Goal: Transaction & Acquisition: Subscribe to service/newsletter

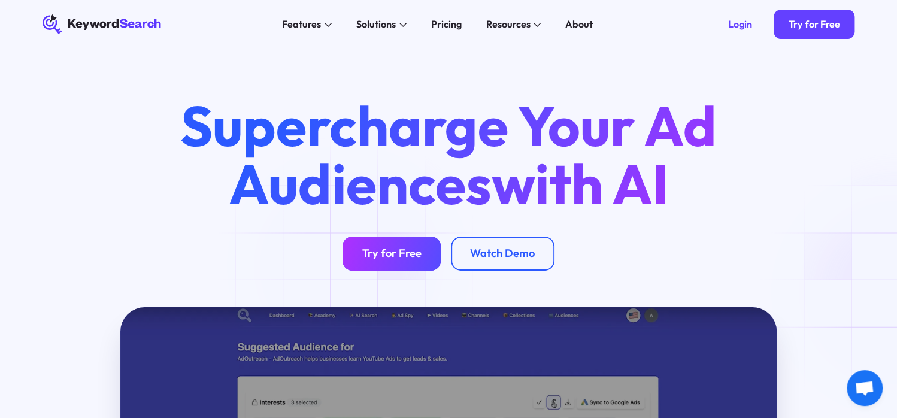
click at [352, 266] on link "Try for Free" at bounding box center [391, 253] width 98 height 34
